Goal: Task Accomplishment & Management: Manage account settings

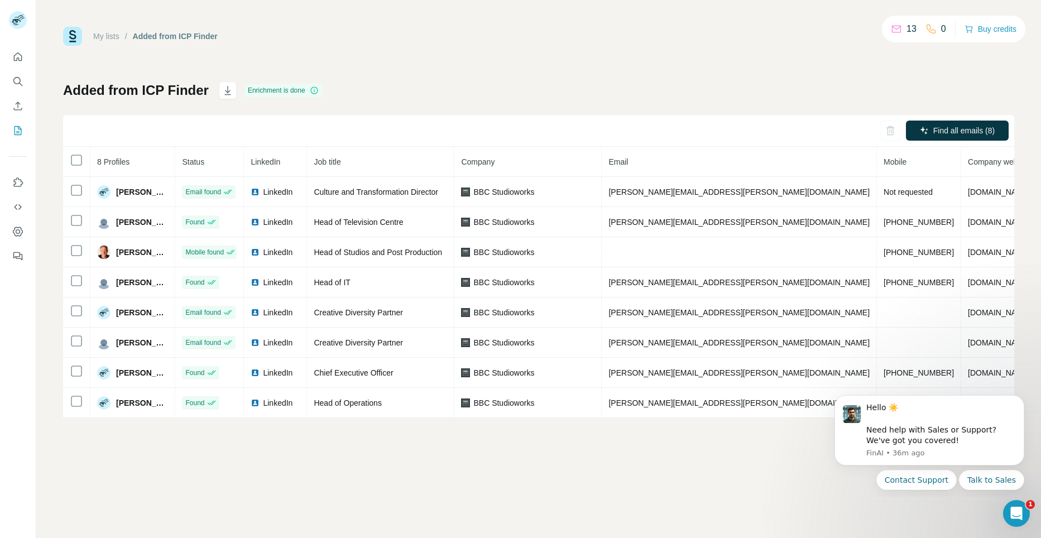
click at [175, 158] on th "Status" at bounding box center [209, 162] width 69 height 30
click at [175, 157] on th "Status" at bounding box center [209, 162] width 69 height 30
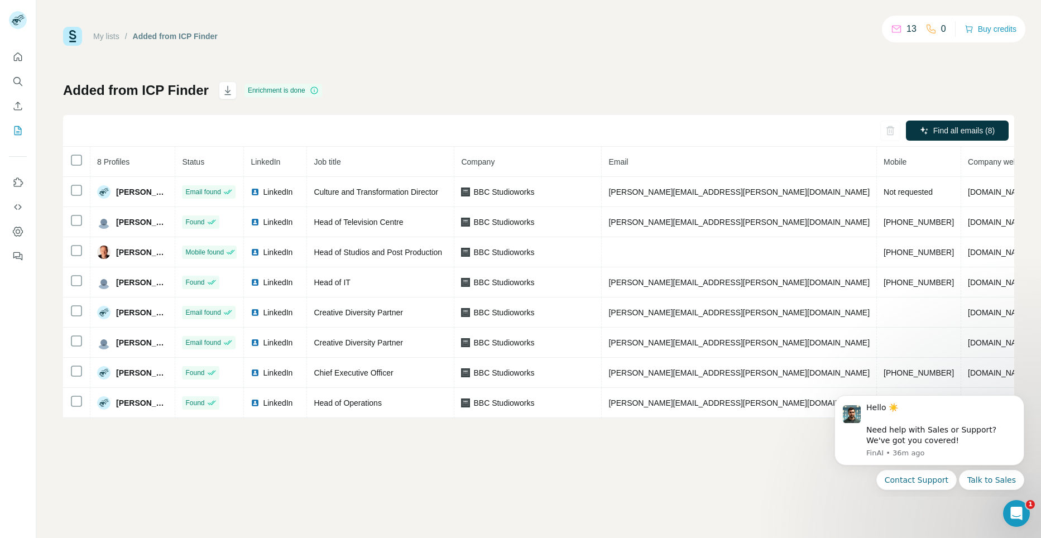
click at [169, 155] on th "8 Profiles" at bounding box center [132, 162] width 85 height 30
click at [169, 151] on th "8 Profiles" at bounding box center [132, 162] width 85 height 30
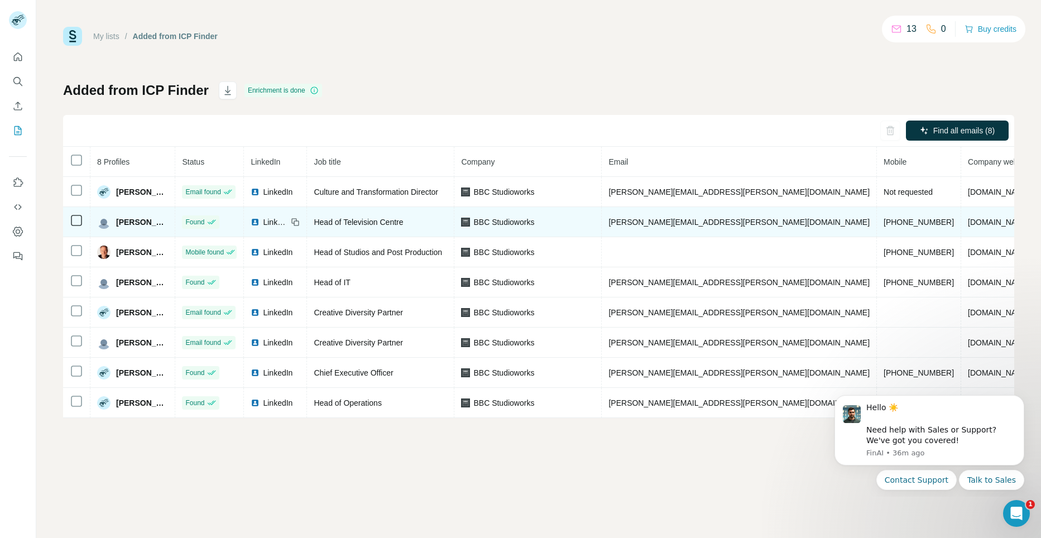
click at [175, 214] on td "Found" at bounding box center [209, 222] width 69 height 30
click at [146, 221] on span "[PERSON_NAME]" at bounding box center [142, 222] width 52 height 11
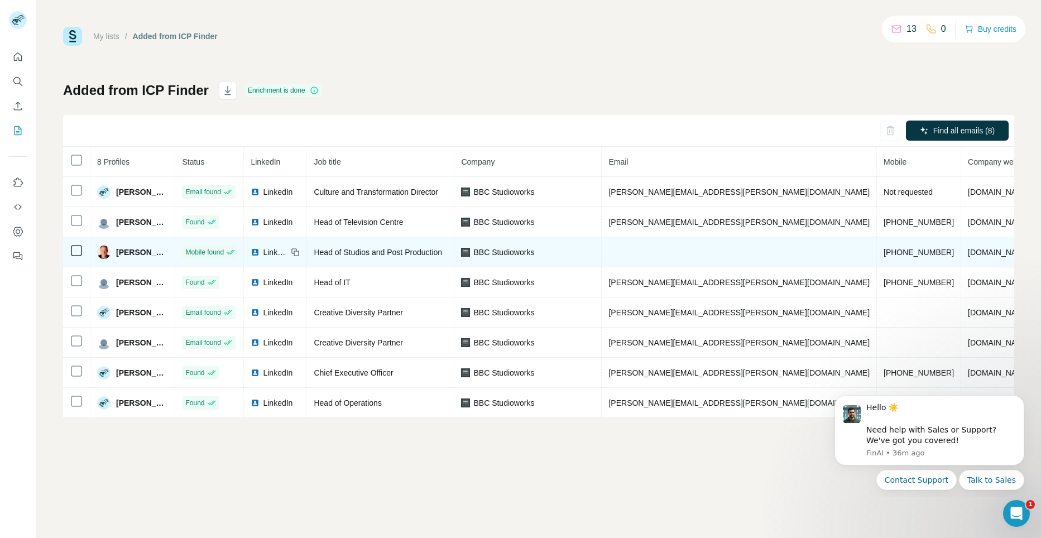
click at [175, 244] on td "Mobile found" at bounding box center [209, 252] width 69 height 30
click at [140, 256] on span "[PERSON_NAME]" at bounding box center [142, 252] width 52 height 11
drag, startPoint x: 151, startPoint y: 252, endPoint x: 174, endPoint y: 248, distance: 22.7
click at [174, 248] on tr "[PERSON_NAME] Mobile found LinkedIn Head of Studios and Post Production BBC Stu…" at bounding box center [619, 252] width 1113 height 30
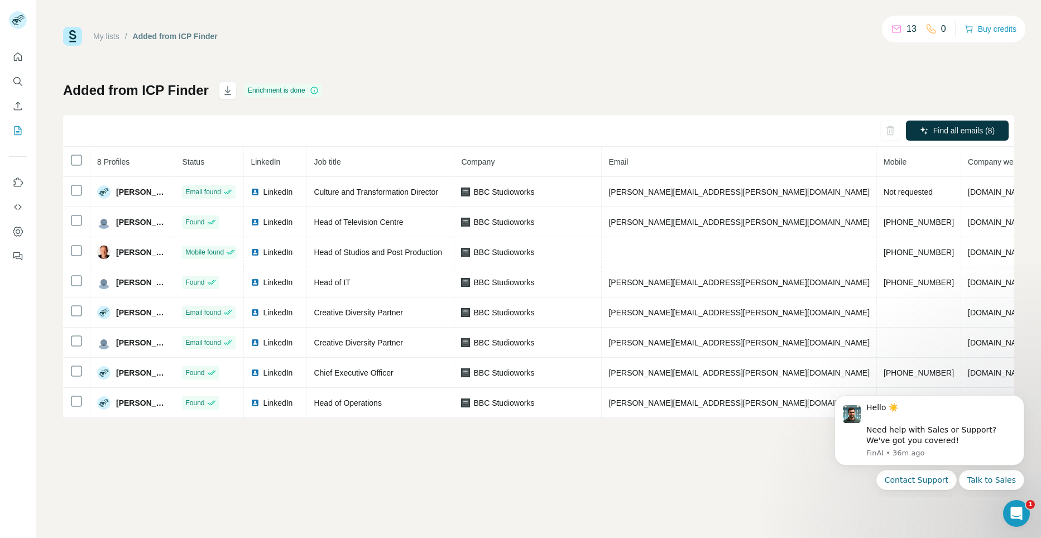
drag, startPoint x: 174, startPoint y: 248, endPoint x: 181, endPoint y: 156, distance: 92.4
click at [181, 156] on th "Status" at bounding box center [209, 162] width 69 height 30
click at [175, 171] on th "Status" at bounding box center [209, 162] width 69 height 30
click at [20, 104] on icon "Enrich CSV" at bounding box center [17, 105] width 11 height 11
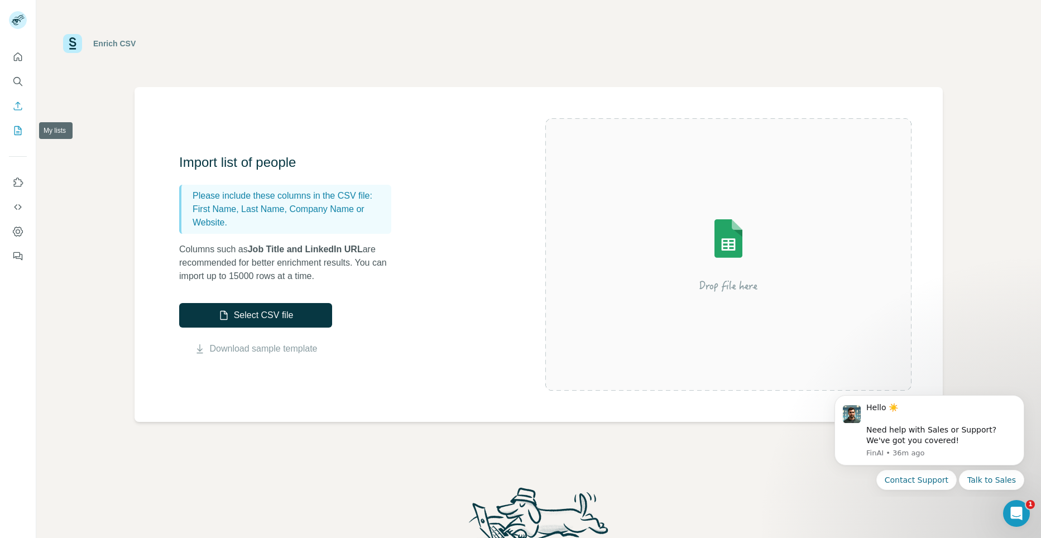
click at [20, 132] on icon "My lists" at bounding box center [17, 130] width 11 height 11
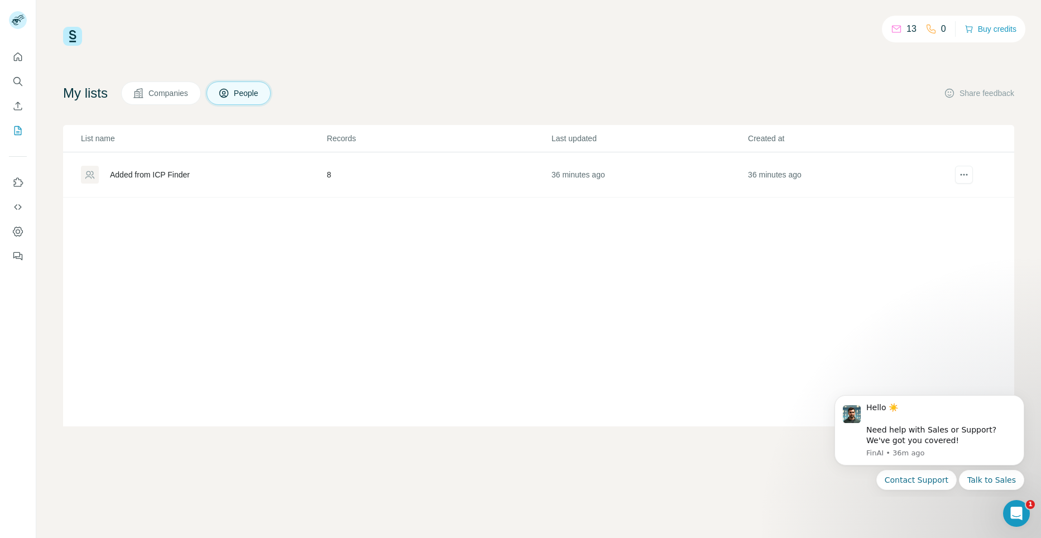
click at [126, 166] on div "Added from ICP Finder" at bounding box center [203, 175] width 245 height 18
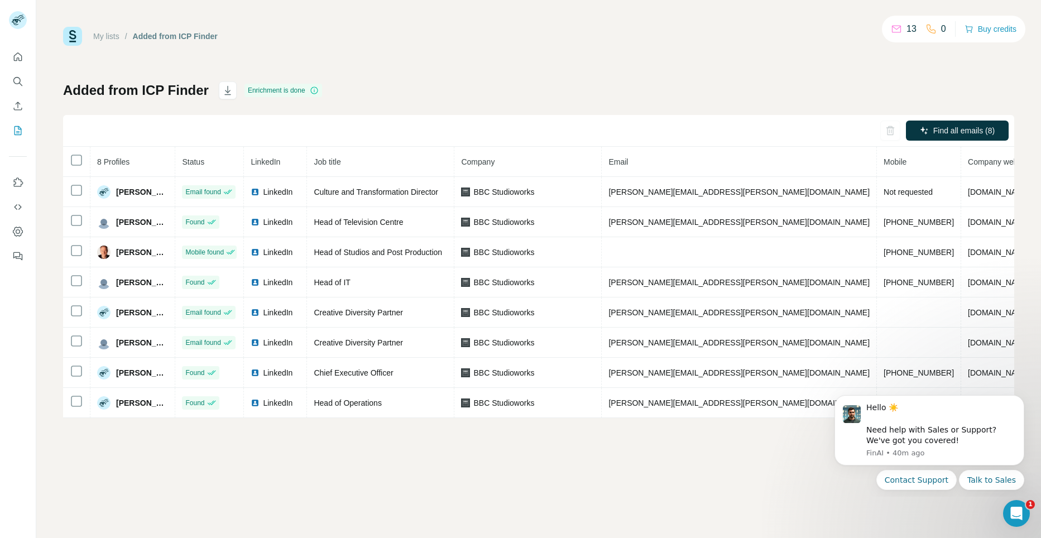
click at [168, 147] on th "8 Profiles" at bounding box center [132, 162] width 85 height 30
drag, startPoint x: 165, startPoint y: 158, endPoint x: 171, endPoint y: 157, distance: 5.6
drag, startPoint x: 171, startPoint y: 157, endPoint x: 170, endPoint y: 150, distance: 7.3
click at [169, 147] on th "8 Profiles" at bounding box center [132, 162] width 85 height 30
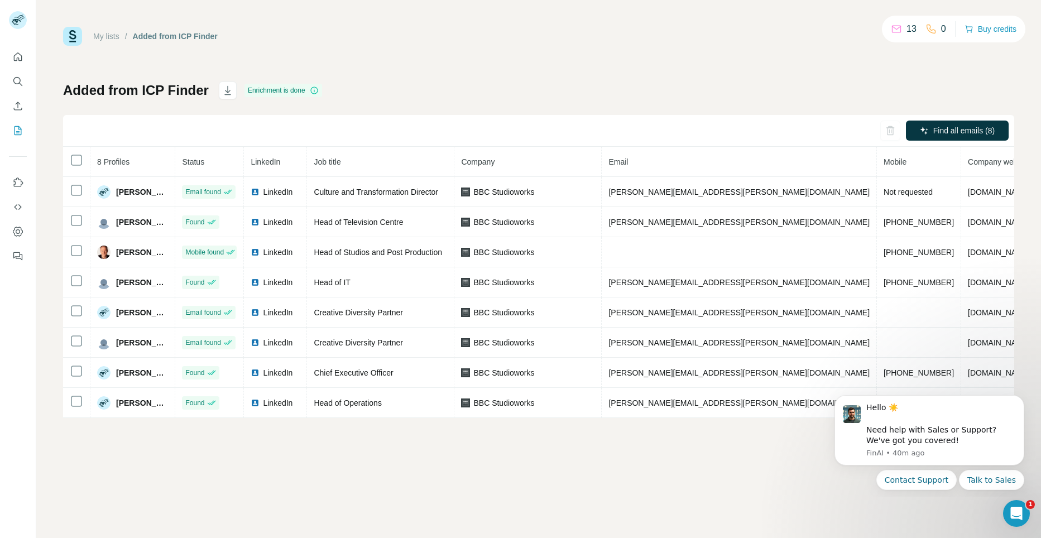
click at [169, 144] on div "Find all emails (8)" at bounding box center [538, 131] width 951 height 32
click at [170, 138] on div "Find all emails (8)" at bounding box center [538, 131] width 951 height 32
click at [171, 119] on div "Find all emails (8)" at bounding box center [538, 131] width 951 height 32
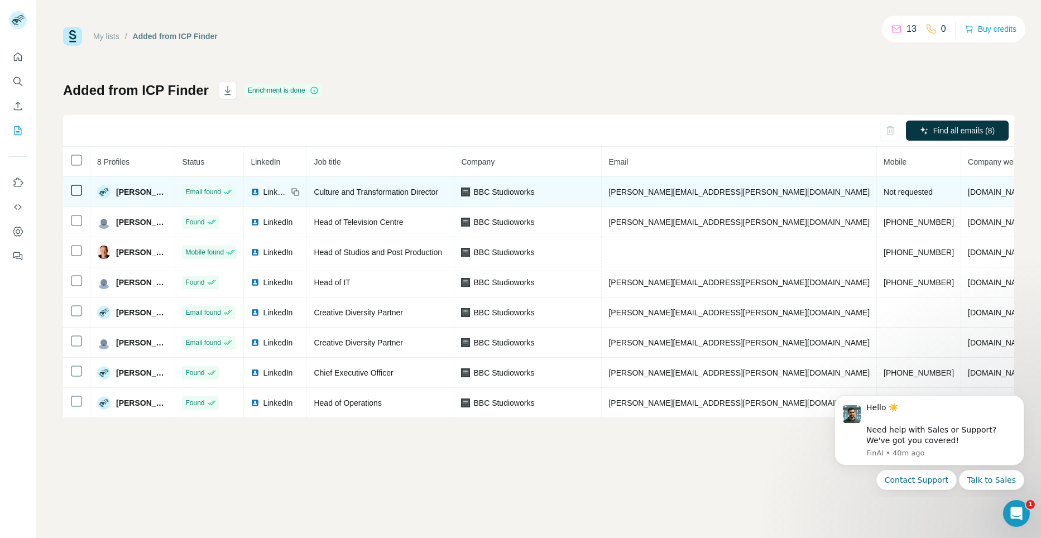
click at [175, 206] on td "Email found" at bounding box center [209, 192] width 69 height 30
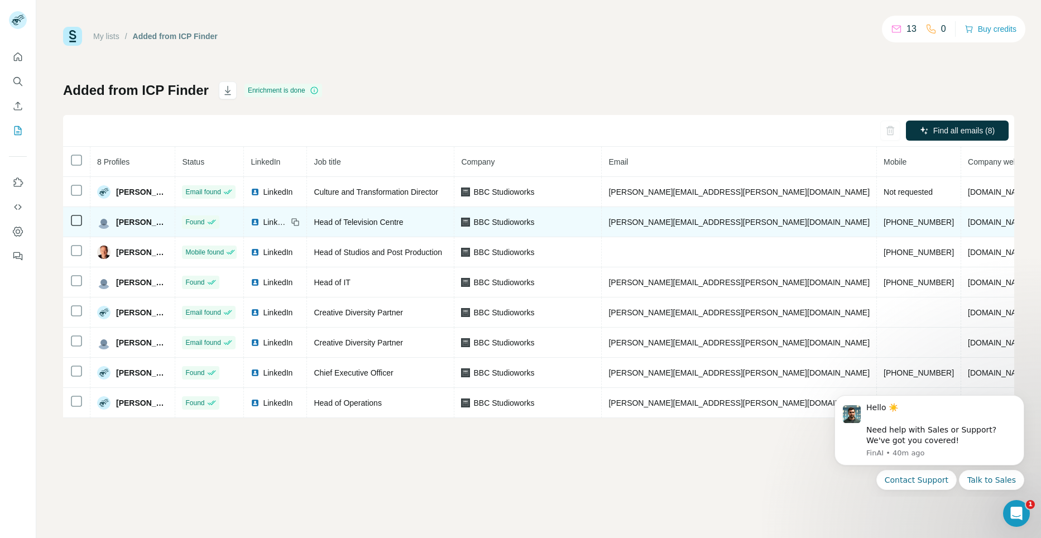
click at [175, 210] on td "Found" at bounding box center [209, 222] width 69 height 30
drag, startPoint x: 170, startPoint y: 210, endPoint x: 181, endPoint y: 210, distance: 10.6
click at [181, 210] on td "Found" at bounding box center [209, 222] width 69 height 30
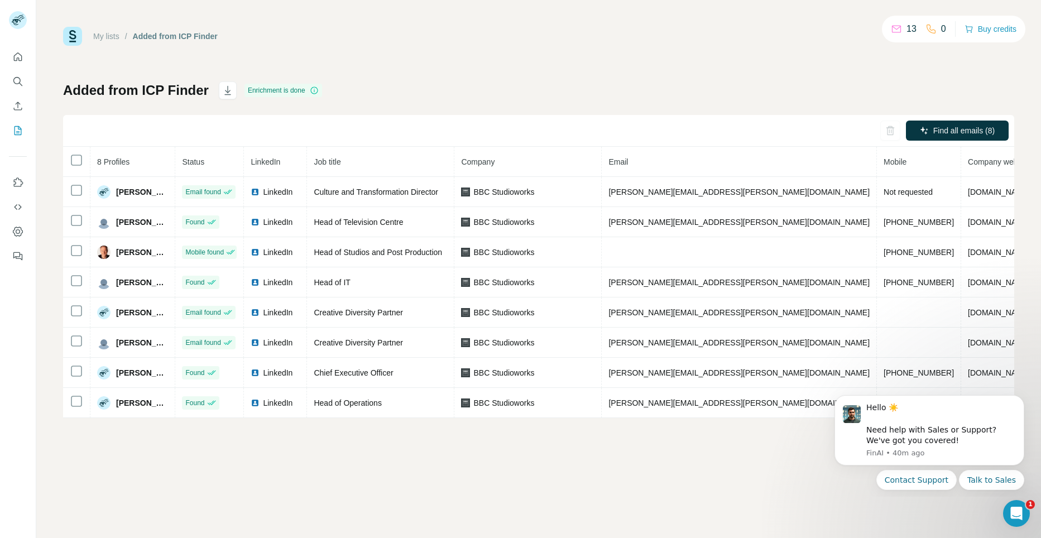
click at [49, 254] on div "My lists / Added from ICP Finder 13 0 Buy credits Added from ICP Finder Enrichm…" at bounding box center [538, 269] width 1004 height 538
click at [224, 90] on icon "button" at bounding box center [227, 90] width 6 height 9
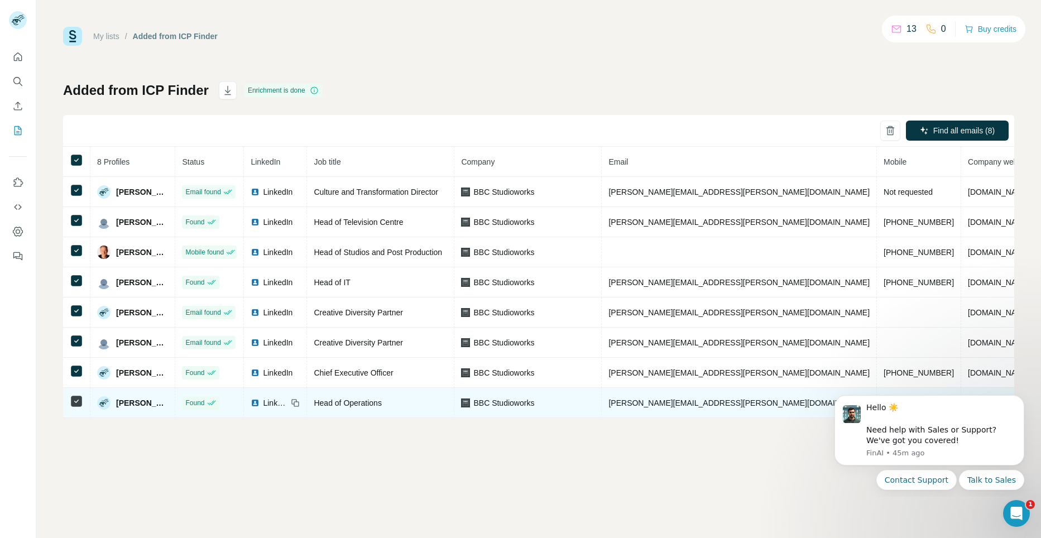
click at [669, 418] on td "[PERSON_NAME][EMAIL_ADDRESS][PERSON_NAME][DOMAIN_NAME]" at bounding box center [739, 403] width 275 height 30
